Goal: Task Accomplishment & Management: Use online tool/utility

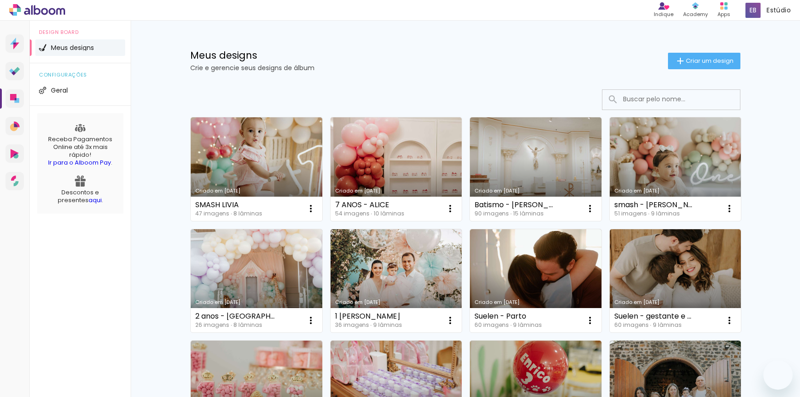
click at [699, 64] on span "Criar um design" at bounding box center [710, 61] width 48 height 6
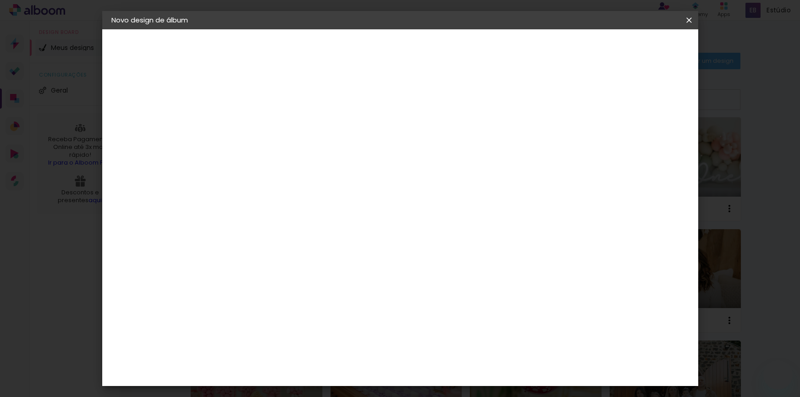
click at [261, 125] on input at bounding box center [261, 123] width 0 height 14
type input "Baatismo - [PERSON_NAME]"
type paper-input "Baatismo - [PERSON_NAME]"
click at [355, 51] on paper-button "Avançar" at bounding box center [332, 49] width 45 height 16
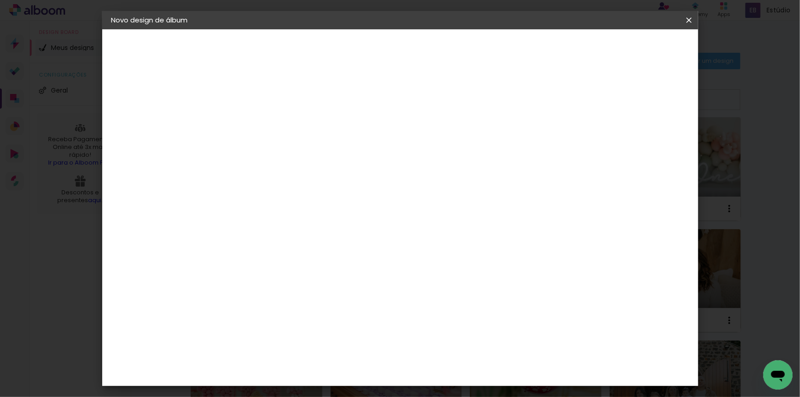
click at [321, 287] on paper-item "Albumaster" at bounding box center [284, 285] width 99 height 20
click at [447, 56] on header "Fornecedor Escolha um fornecedor ou avance com o tamanho livre. Voltar Avançar" at bounding box center [333, 56] width 225 height 55
click at [0, 0] on slot "Avançar" at bounding box center [0, 0] width 0 height 0
click at [323, 216] on span "20 × 25" at bounding box center [302, 228] width 43 height 24
click at [411, 55] on paper-button "Avançar" at bounding box center [388, 49] width 45 height 16
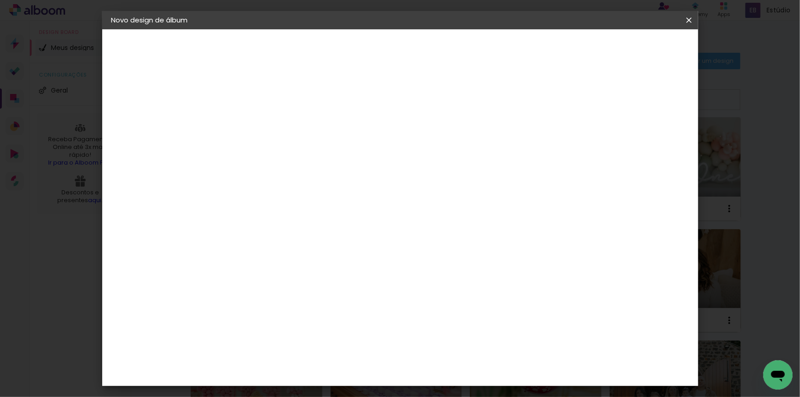
click at [641, 53] on paper-button "Iniciar design" at bounding box center [611, 49] width 60 height 16
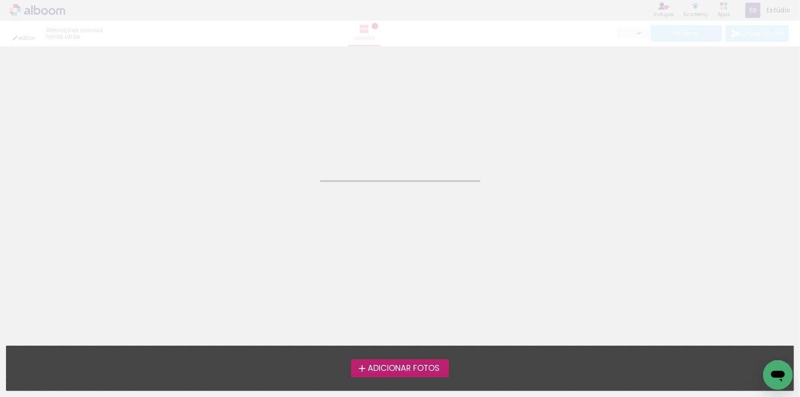
click at [364, 367] on iron-icon at bounding box center [362, 368] width 11 height 11
click at [0, 0] on input "file" at bounding box center [0, 0] width 0 height 0
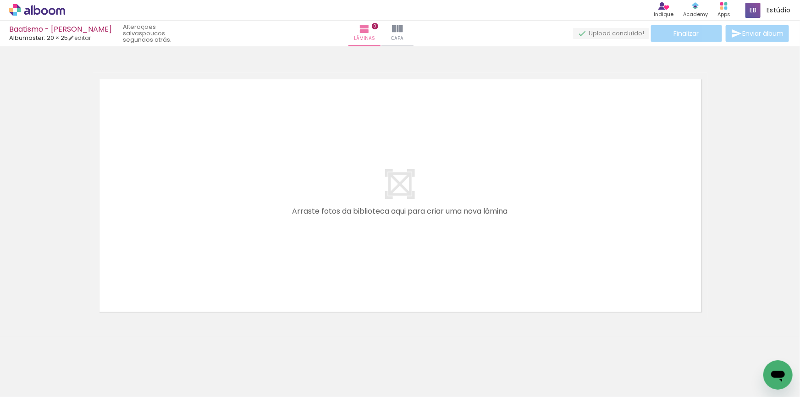
scroll to position [2, 0]
